Goal: Consume media (video, audio)

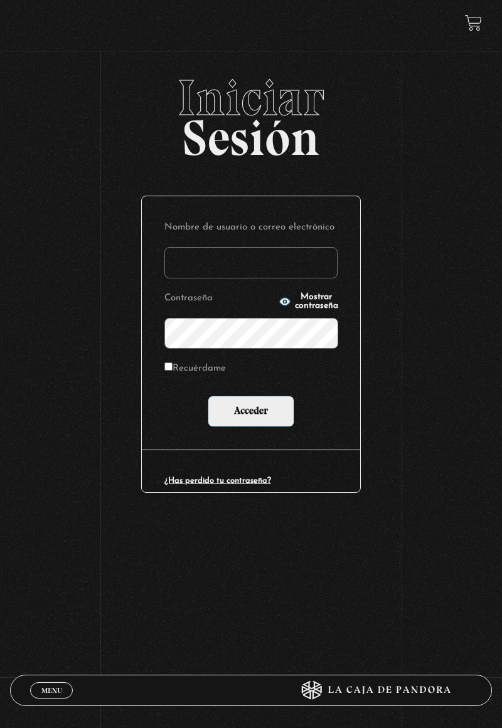
type input "noguera9229@gmail.com"
click at [208, 396] on input "Acceder" at bounding box center [251, 411] width 87 height 31
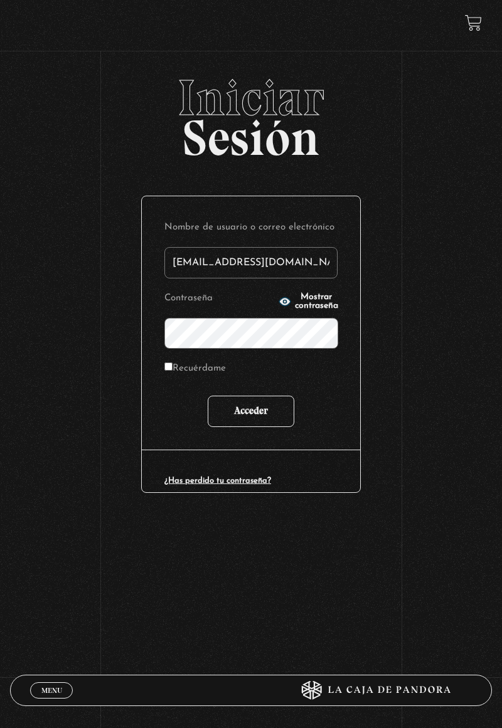
click at [268, 422] on input "Acceder" at bounding box center [251, 411] width 87 height 31
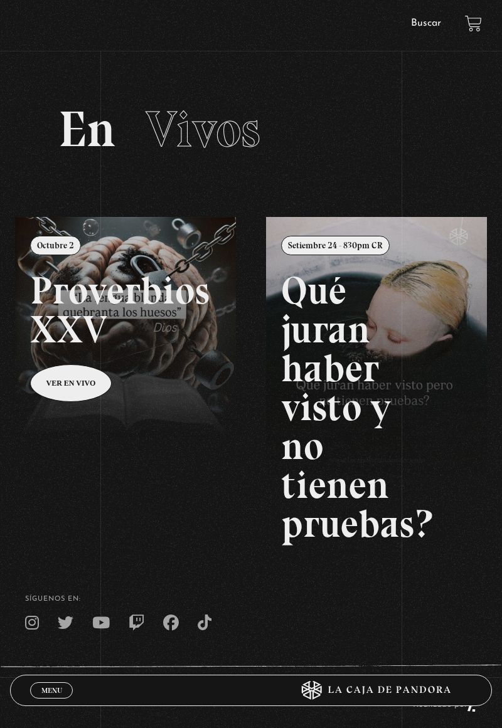
click at [89, 388] on link at bounding box center [266, 581] width 502 height 728
